Goal: Task Accomplishment & Management: Complete application form

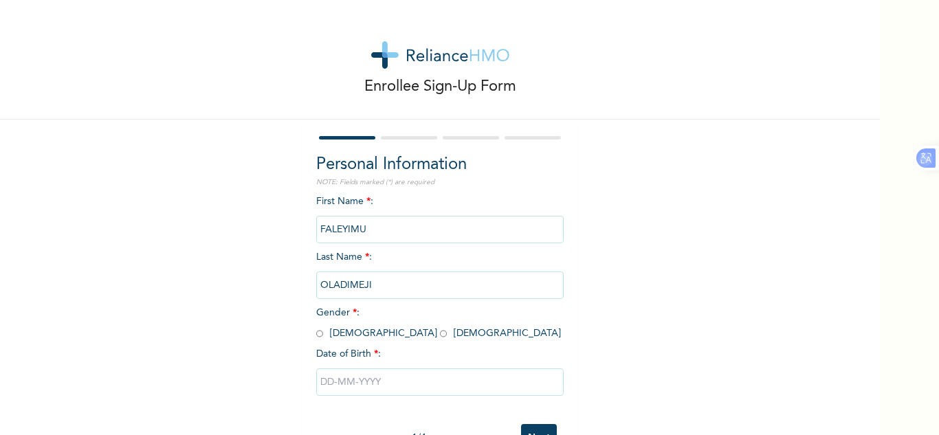
click at [380, 233] on input "FALEYIMU" at bounding box center [440, 230] width 248 height 28
click at [376, 230] on input "FALEYIMU" at bounding box center [440, 230] width 248 height 28
click at [401, 199] on div "First Name * : FALEYIMU Last Name * : [PERSON_NAME] Gender * : [DEMOGRAPHIC_DAT…" at bounding box center [440, 306] width 248 height 223
click at [384, 231] on input "FALEYIMU" at bounding box center [440, 230] width 248 height 28
click at [391, 283] on input "OLADIMEJI" at bounding box center [440, 286] width 248 height 28
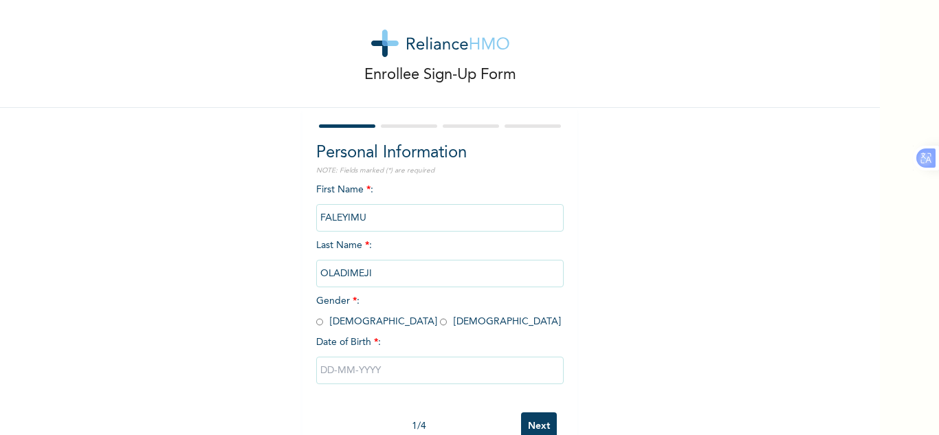
scroll to position [48, 0]
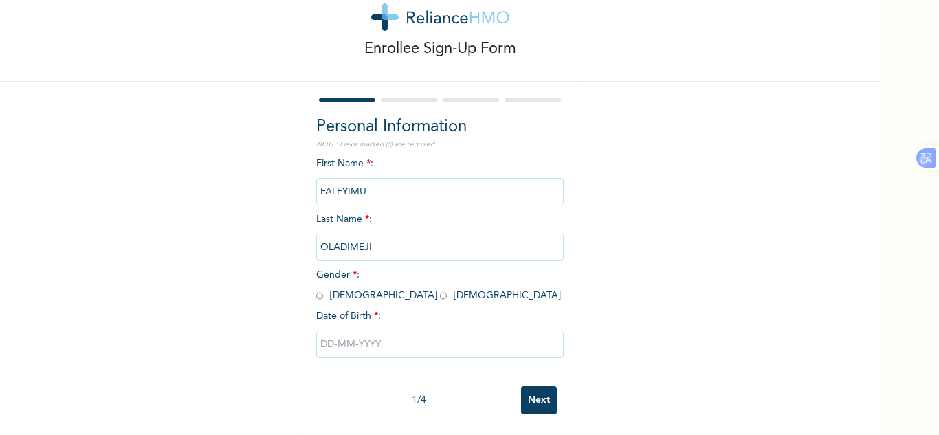
click at [316, 289] on input "radio" at bounding box center [319, 295] width 7 height 13
radio input "true"
drag, startPoint x: 320, startPoint y: 328, endPoint x: 406, endPoint y: 329, distance: 85.9
click at [321, 331] on input "text" at bounding box center [440, 345] width 248 height 28
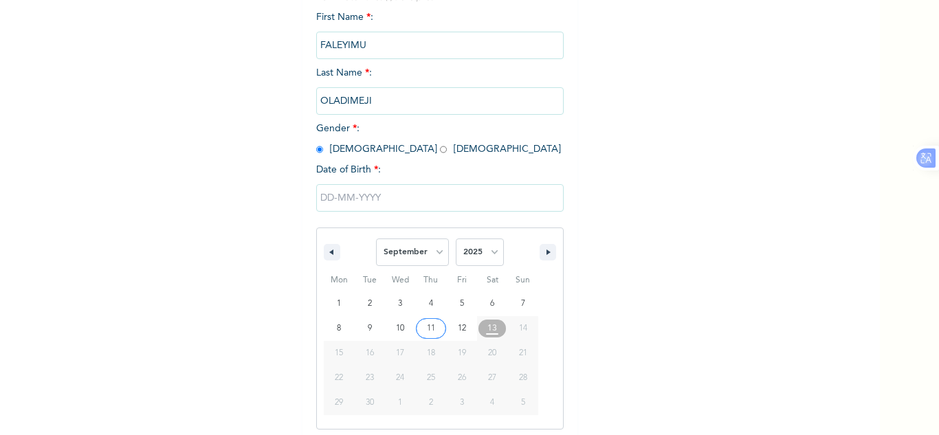
scroll to position [190, 0]
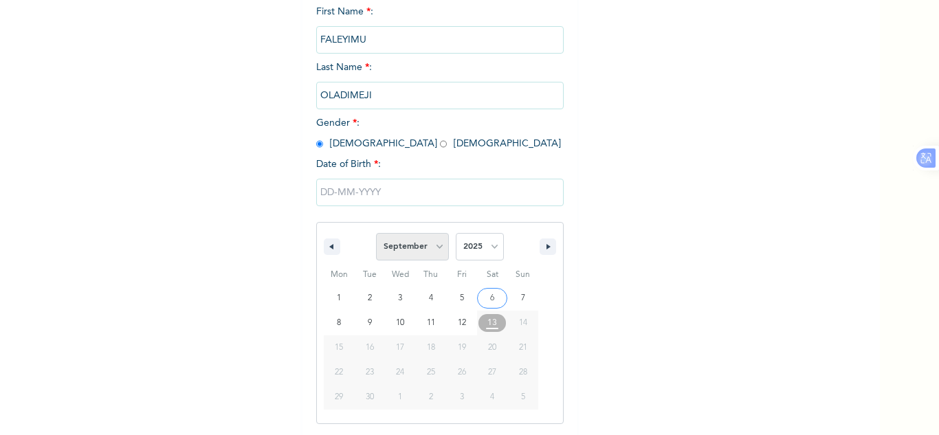
click at [435, 252] on select "January February March April May June July August September October November De…" at bounding box center [412, 247] width 73 height 28
click at [376, 234] on select "January February March April May June July August September October November De…" at bounding box center [412, 247] width 73 height 28
select select "8"
click at [495, 249] on select "2025 2024 2023 2022 2021 2020 2019 2018 2017 2016 2015 2014 2013 2012 2011 2010…" at bounding box center [480, 247] width 48 height 28
select select "1986"
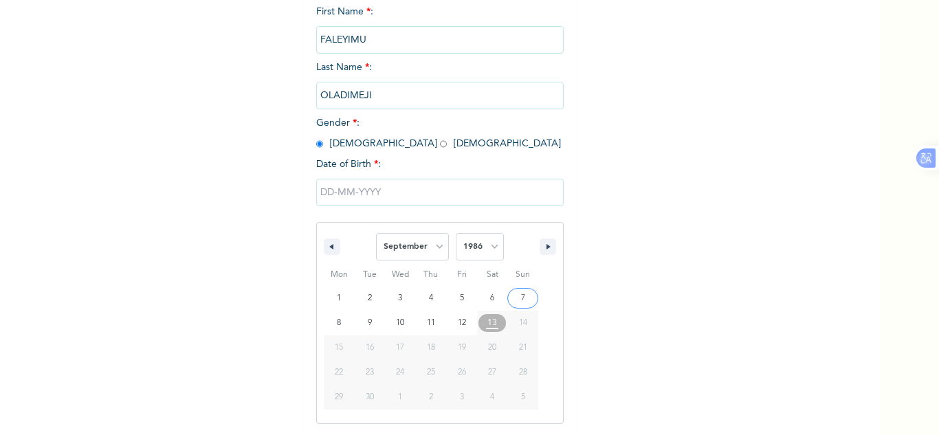
click at [456, 234] on select "2025 2024 2023 2022 2021 2020 2019 2018 2017 2016 2015 2014 2013 2012 2011 2010…" at bounding box center [480, 247] width 48 height 28
click at [436, 246] on select "January February March April May June July August September October November De…" at bounding box center [412, 247] width 73 height 28
select select "9"
click at [376, 234] on select "January February March April May June July August September October November De…" at bounding box center [412, 247] width 73 height 28
type input "[DATE]"
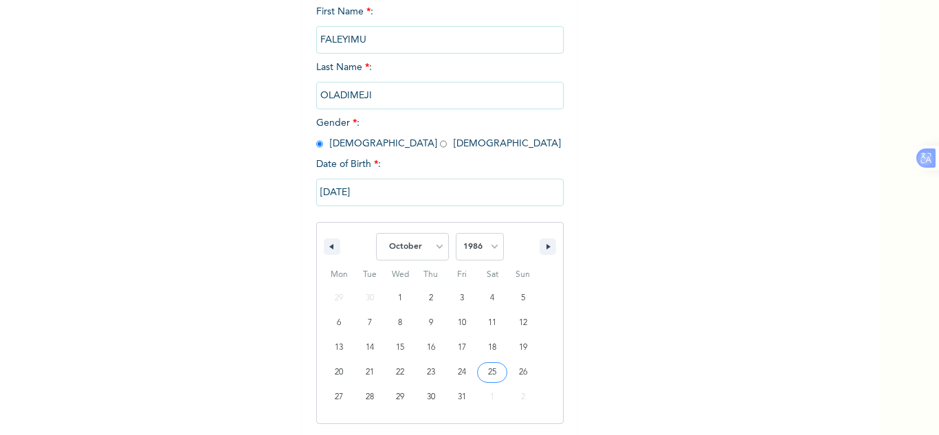
scroll to position [48, 0]
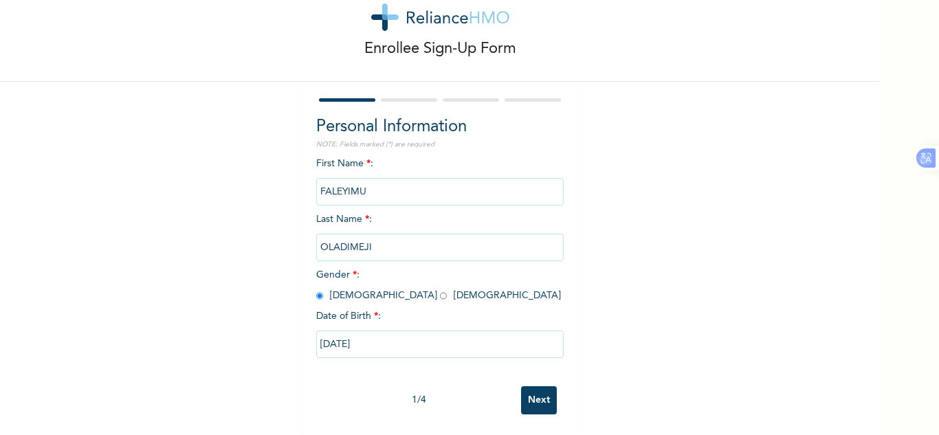
click at [540, 386] on input "Next" at bounding box center [539, 400] width 36 height 28
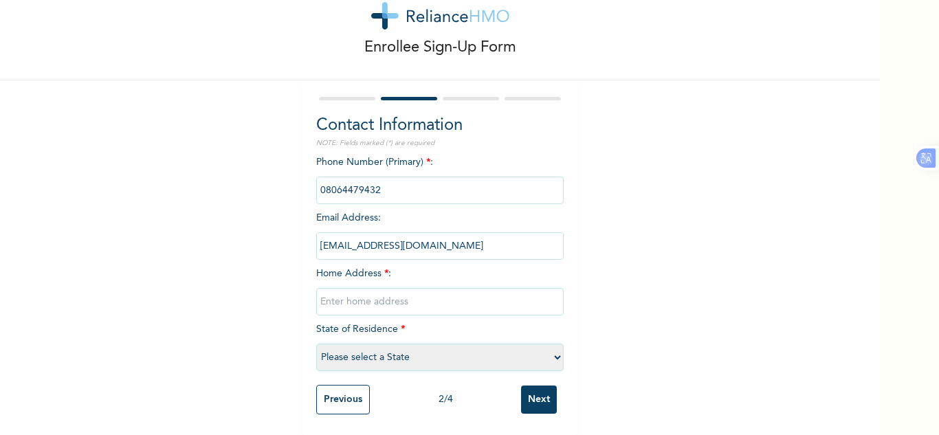
click at [328, 292] on input "text" at bounding box center [440, 302] width 248 height 28
type input "[STREET_ADDRESS]"
select select "28"
type input "[STREET_ADDRESS],"
click at [529, 391] on input "Next" at bounding box center [539, 400] width 36 height 28
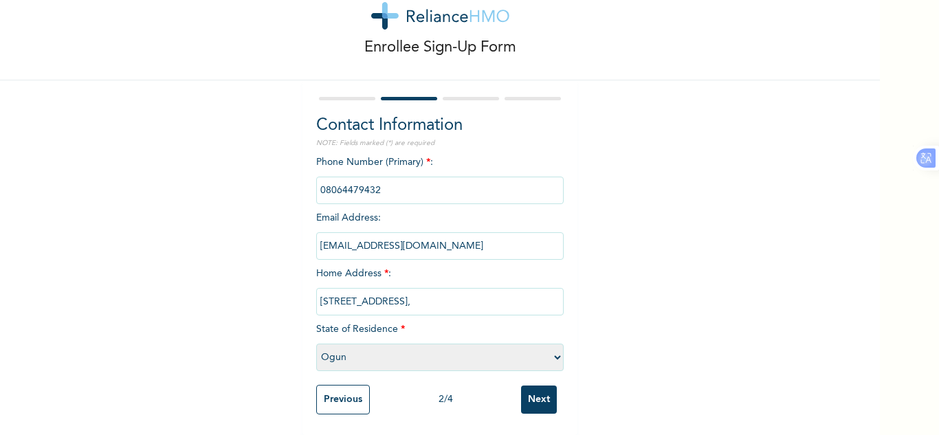
scroll to position [0, 0]
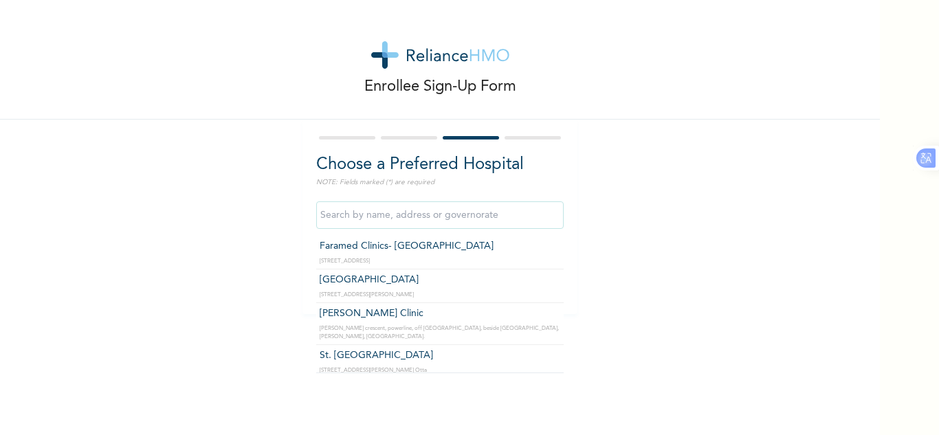
click at [361, 219] on input "text" at bounding box center [440, 215] width 248 height 28
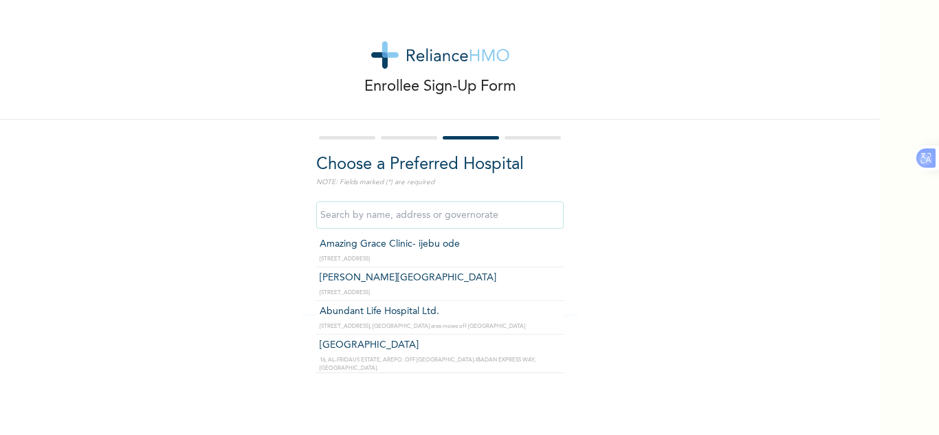
scroll to position [358, 0]
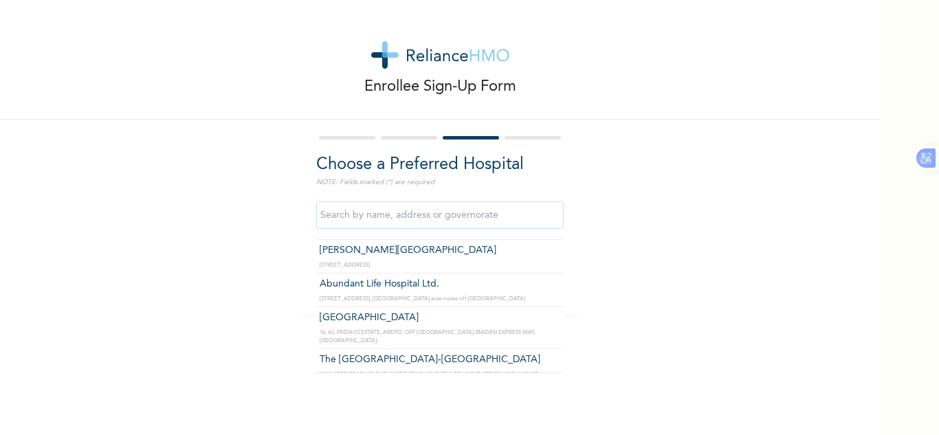
type input "[GEOGRAPHIC_DATA]"
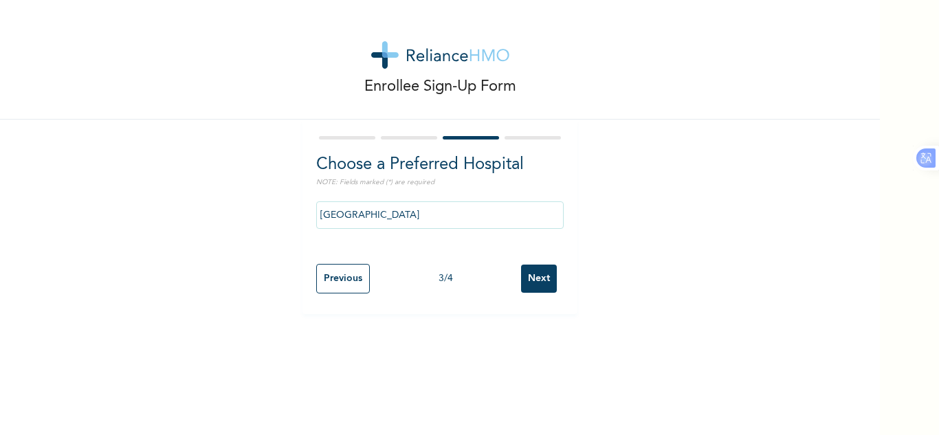
click at [528, 275] on input "Next" at bounding box center [539, 279] width 36 height 28
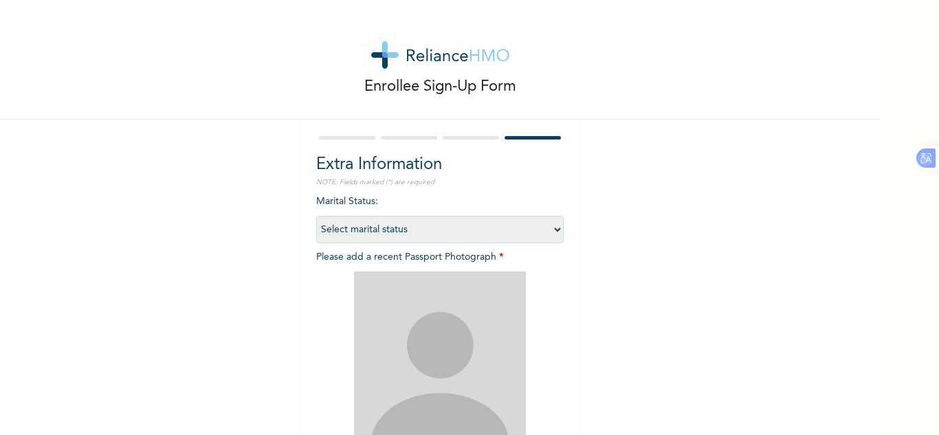
click at [552, 230] on select "Select marital status [DEMOGRAPHIC_DATA] Married [DEMOGRAPHIC_DATA] Widow/[DEMO…" at bounding box center [440, 230] width 248 height 28
select select "2"
click at [316, 216] on select "Select marital status [DEMOGRAPHIC_DATA] Married [DEMOGRAPHIC_DATA] Widow/[DEMO…" at bounding box center [440, 230] width 248 height 28
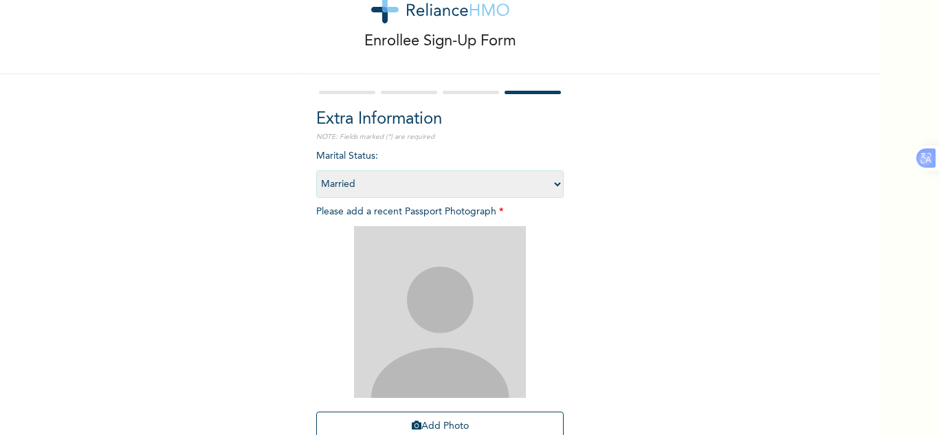
scroll to position [69, 0]
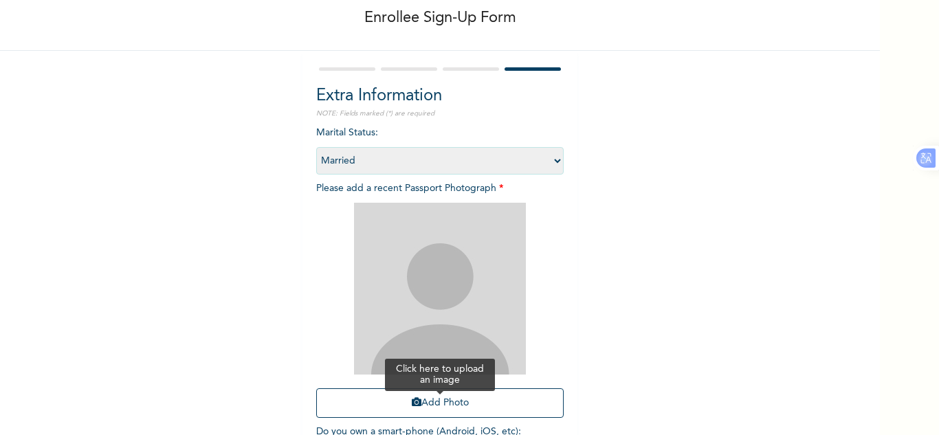
click at [454, 402] on button "Add Photo" at bounding box center [440, 403] width 248 height 30
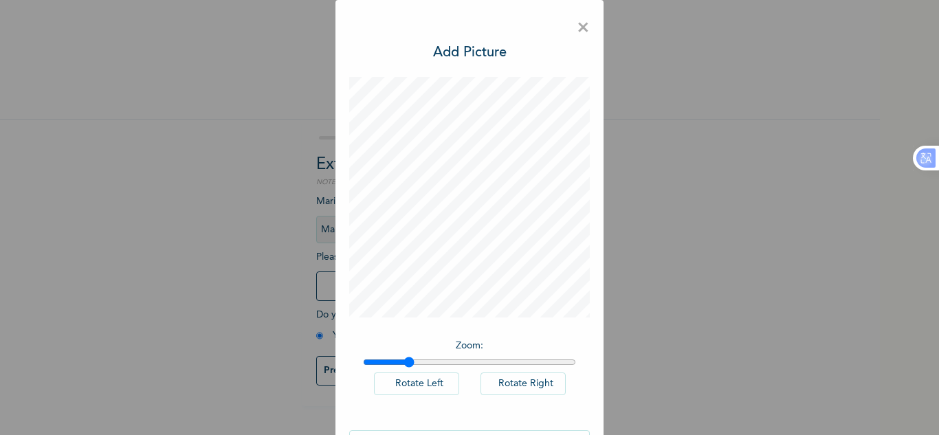
click at [404, 362] on input "range" at bounding box center [469, 362] width 213 height 11
type input "1"
click at [363, 363] on input "range" at bounding box center [469, 362] width 213 height 11
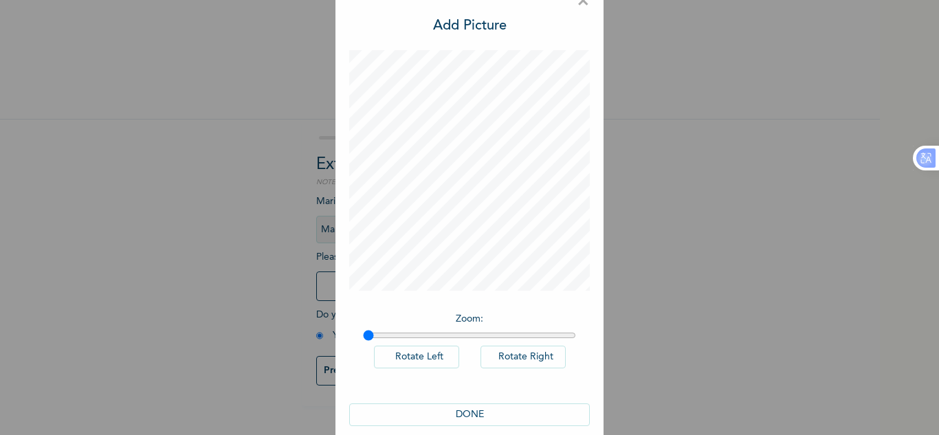
scroll to position [45, 0]
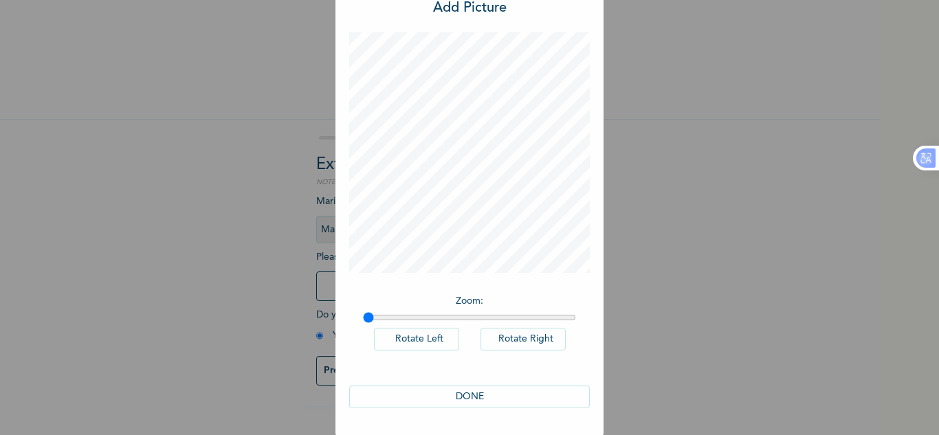
click at [476, 398] on button "DONE" at bounding box center [469, 397] width 241 height 23
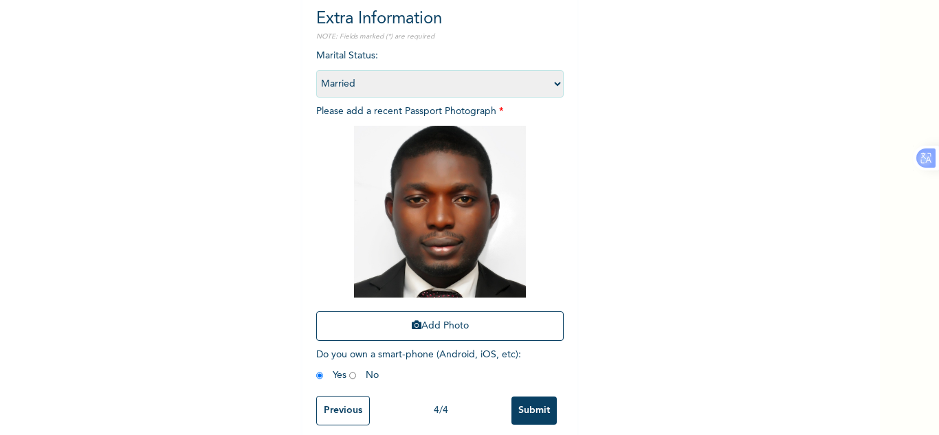
scroll to position [167, 0]
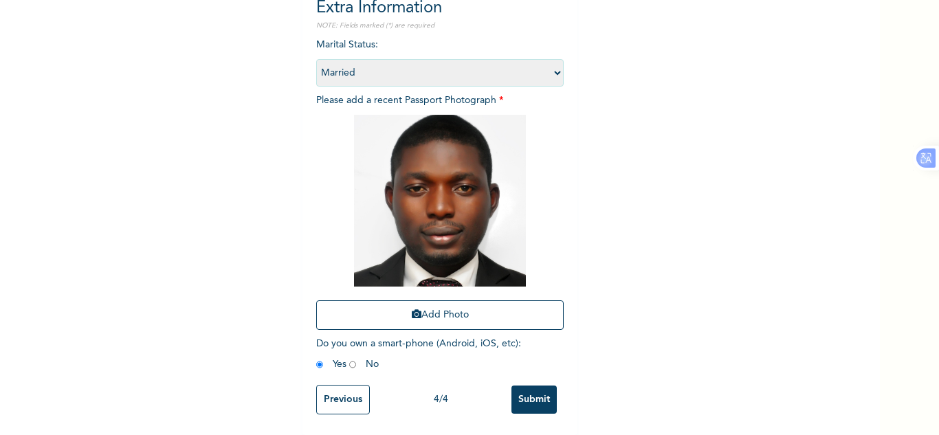
click at [523, 391] on input "Submit" at bounding box center [534, 400] width 45 height 28
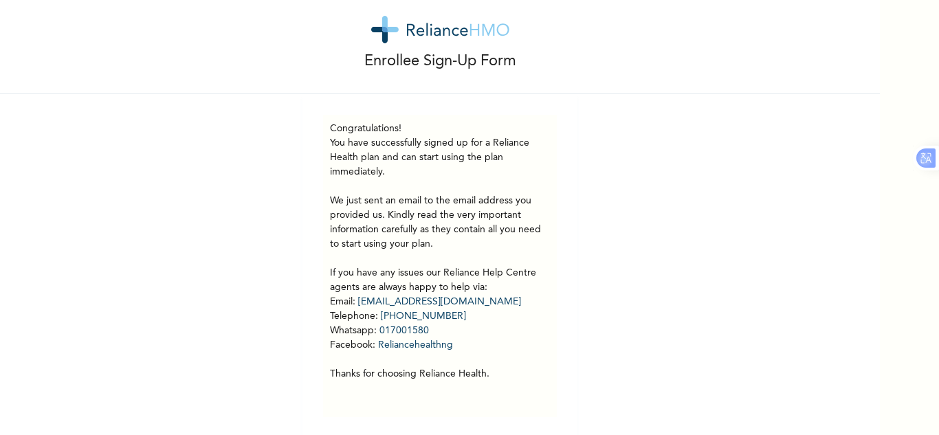
scroll to position [39, 0]
